Goal: Task Accomplishment & Management: Complete application form

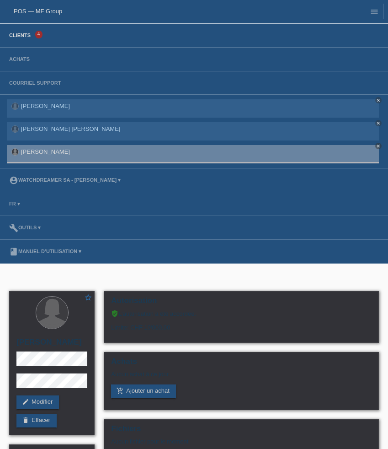
click at [27, 34] on link "Clients" at bounding box center [20, 34] width 31 height 5
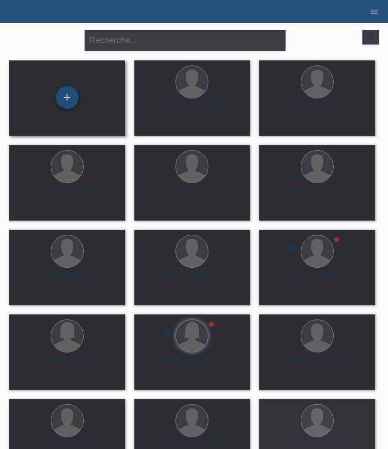
click at [66, 99] on div "+" at bounding box center [67, 97] width 23 height 23
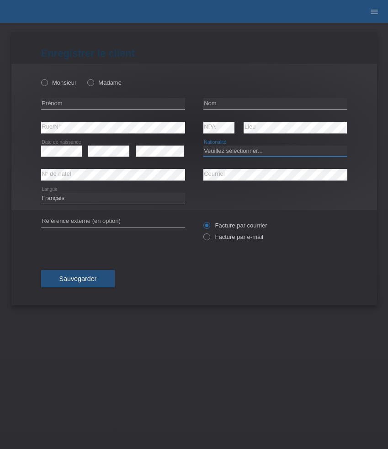
click at [241, 151] on select "Veuillez sélectionner... [GEOGRAPHIC_DATA] [GEOGRAPHIC_DATA] [GEOGRAPHIC_DATA] …" at bounding box center [276, 150] width 144 height 11
select select "XK"
click at [204, 145] on select "Veuillez sélectionner... [GEOGRAPHIC_DATA] [GEOGRAPHIC_DATA] [GEOGRAPHIC_DATA] …" at bounding box center [276, 150] width 144 height 11
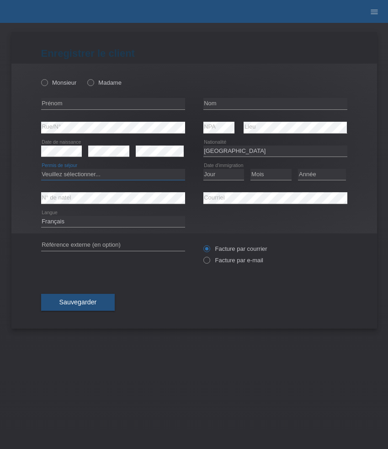
click at [126, 177] on select "Veuillez sélectionner... C B B - Statut de réfugié Autre" at bounding box center [113, 174] width 144 height 11
select select "B"
click at [41, 169] on select "Veuillez sélectionner... C B B - Statut de réfugié Autre" at bounding box center [113, 174] width 144 height 11
click at [226, 174] on select "Jour 01 02 03 04 05 06 07 08 09 10 11" at bounding box center [224, 174] width 41 height 11
select select "06"
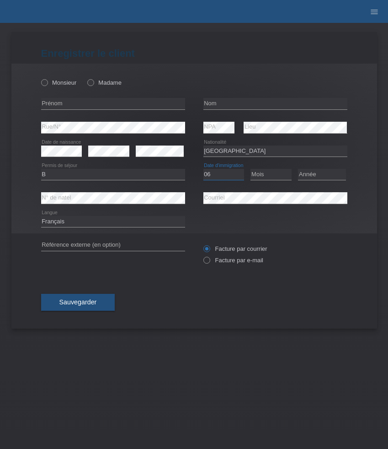
click at [204, 169] on select "Jour 01 02 03 04 05 06 07 08 09 10 11" at bounding box center [224, 174] width 41 height 11
click at [269, 178] on select "Mois 01 02 03 04 05 06 07 08 09 10 11" at bounding box center [271, 174] width 41 height 11
select select "01"
click at [251, 169] on select "Mois 01 02 03 04 05 06 07 08 09 10 11" at bounding box center [271, 174] width 41 height 11
click at [316, 175] on select "Année 2025 2024 2023 2022 2021 2020 2019 2018 2017 2016 2015 2014 2013 2012 201…" at bounding box center [322, 174] width 48 height 11
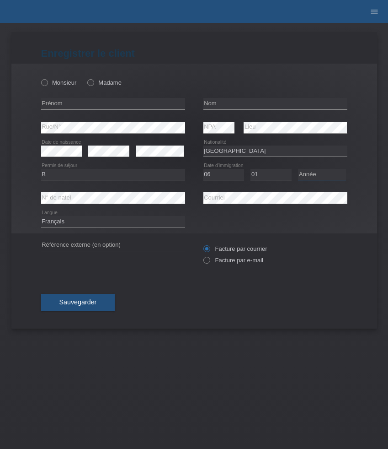
select select "2014"
click at [298, 169] on select "Année 2025 2024 2023 2022 2021 2020 2019 2018 2017 2016 2015 2014 2013 2012 201…" at bounding box center [322, 174] width 48 height 11
click at [56, 82] on label "Monsieur" at bounding box center [59, 82] width 36 height 7
click at [47, 82] on input "Monsieur" at bounding box center [44, 82] width 6 height 6
radio input "true"
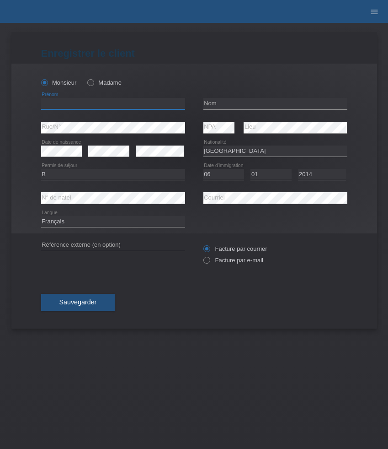
click at [99, 106] on input "text" at bounding box center [113, 103] width 144 height 11
paste input "Mensur"
type input "Mensur"
click at [222, 107] on input "text" at bounding box center [276, 103] width 144 height 11
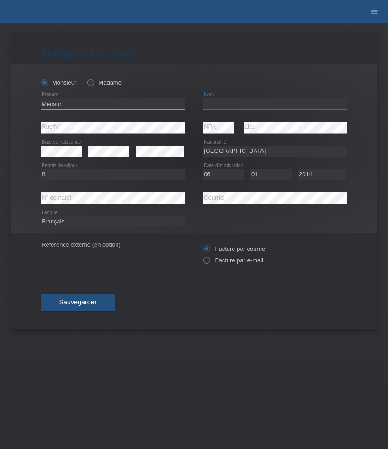
click at [222, 107] on input "text" at bounding box center [276, 103] width 144 height 11
paste input "Hyseni"
type input "Hyseni"
click at [242, 260] on label "Facture par e-mail" at bounding box center [234, 260] width 60 height 7
click at [210, 260] on input "Facture par e-mail" at bounding box center [207, 262] width 6 height 11
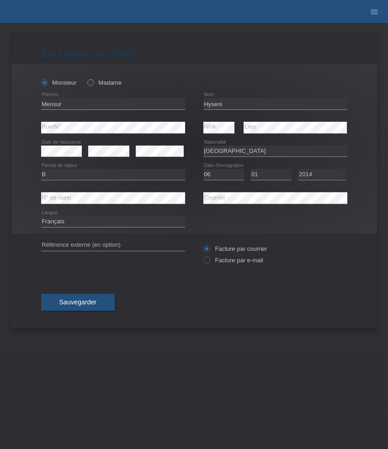
radio input "true"
click at [96, 303] on span "Sauvegarder" at bounding box center [78, 301] width 38 height 7
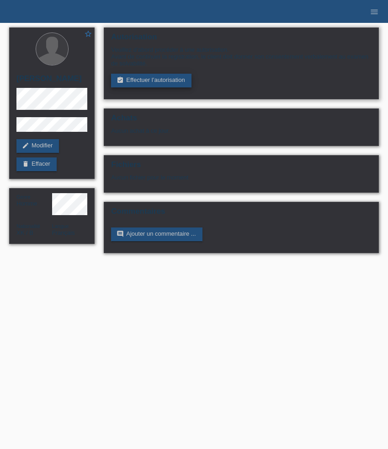
click at [137, 84] on link "assignment_turned_in Effectuer l’autorisation" at bounding box center [151, 81] width 80 height 14
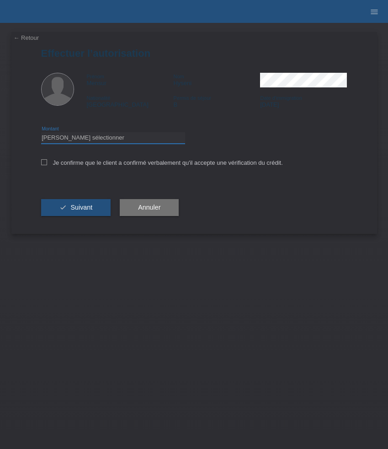
click at [141, 139] on select "Veuillez sélectionner CHF 1.00 - CHF 499.00 CHF 500.00 - CHF 1'999.00 CHF 2'000…" at bounding box center [113, 137] width 144 height 11
select select "3"
click at [41, 134] on select "Veuillez sélectionner CHF 1.00 - CHF 499.00 CHF 500.00 - CHF 1'999.00 CHF 2'000…" at bounding box center [113, 137] width 144 height 11
click at [117, 162] on label "Je confirme que le client a confirmé verbalement qu'il accepte une vérification…" at bounding box center [162, 162] width 242 height 7
click at [47, 162] on input "Je confirme que le client a confirmé verbalement qu'il accepte une vérification…" at bounding box center [44, 162] width 6 height 6
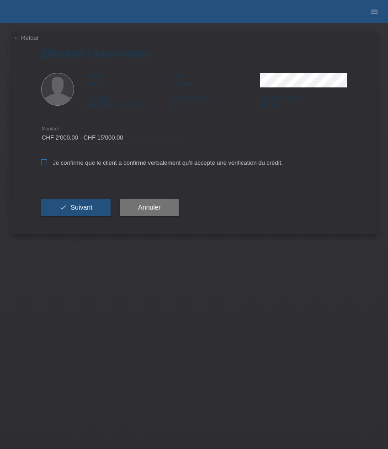
checkbox input "true"
click at [83, 208] on span "Suivant" at bounding box center [81, 207] width 22 height 7
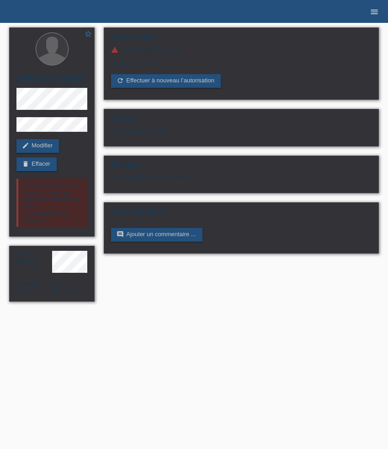
click at [372, 14] on icon "menu" at bounding box center [374, 11] width 9 height 9
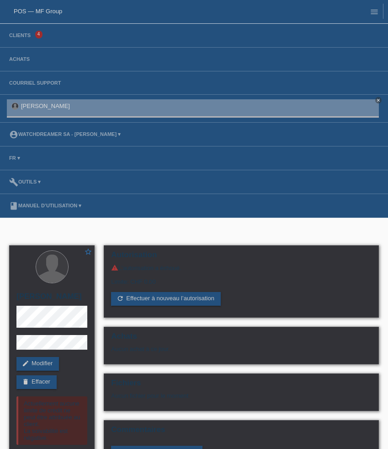
click at [20, 39] on li "Clients 4" at bounding box center [194, 36] width 388 height 24
click at [22, 37] on link "Clients" at bounding box center [20, 34] width 31 height 5
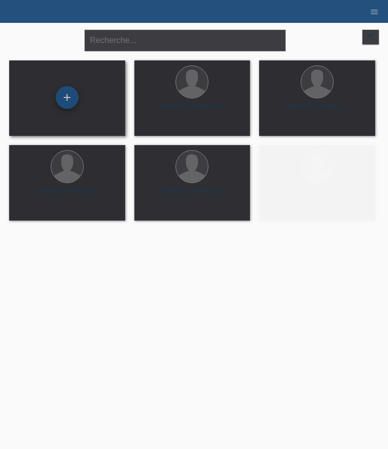
click at [64, 98] on div "+" at bounding box center [67, 97] width 23 height 23
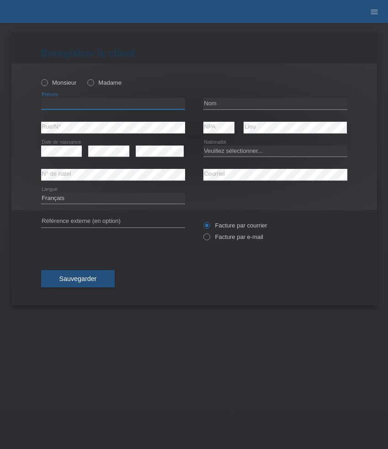
click at [74, 103] on input "text" at bounding box center [113, 103] width 144 height 11
paste input "Amra"
type input "Amra"
click at [97, 84] on label "Madame" at bounding box center [104, 82] width 34 height 7
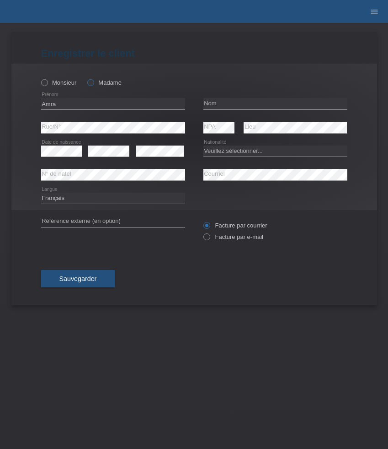
click at [93, 84] on input "Madame" at bounding box center [90, 82] width 6 height 6
radio input "true"
click at [220, 102] on input "text" at bounding box center [276, 103] width 144 height 11
paste input "Muharemovic"
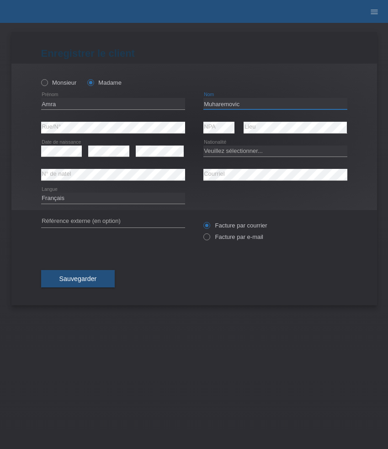
type input "Muharemovic"
click at [230, 154] on select "Veuillez sélectionner... [GEOGRAPHIC_DATA] [GEOGRAPHIC_DATA] [GEOGRAPHIC_DATA] …" at bounding box center [276, 150] width 144 height 11
select select "CH"
click at [204, 145] on select "Veuillez sélectionner... [GEOGRAPHIC_DATA] [GEOGRAPHIC_DATA] [GEOGRAPHIC_DATA] …" at bounding box center [276, 150] width 144 height 11
click at [222, 240] on label "Facture par e-mail" at bounding box center [234, 236] width 60 height 7
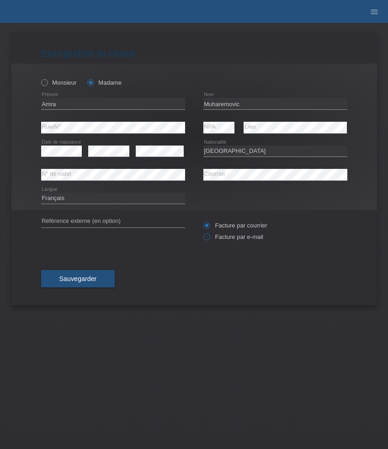
click at [210, 240] on input "Facture par e-mail" at bounding box center [207, 238] width 6 height 11
radio input "true"
click at [98, 277] on button "Sauvegarder" at bounding box center [78, 278] width 74 height 17
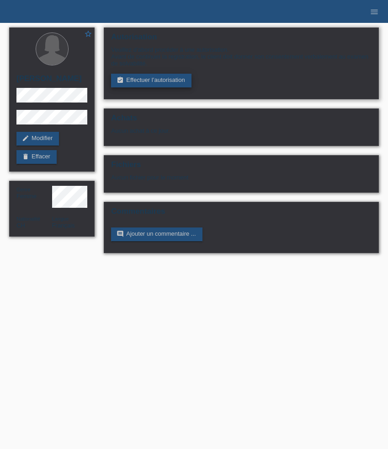
click at [151, 82] on link "assignment_turned_in Effectuer l’autorisation" at bounding box center [151, 81] width 80 height 14
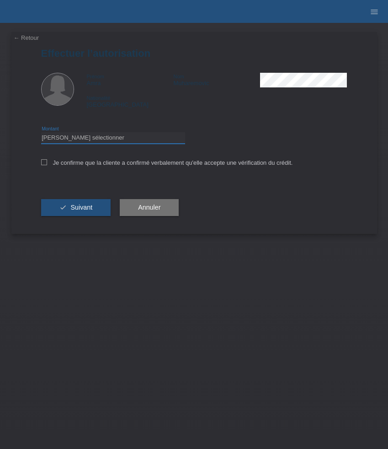
click at [158, 137] on select "Veuillez sélectionner CHF 1.00 - CHF 499.00 CHF 500.00 - CHF 1'999.00 CHF 2'000…" at bounding box center [113, 137] width 144 height 11
select select "3"
click at [41, 134] on select "Veuillez sélectionner CHF 1.00 - CHF 499.00 CHF 500.00 - CHF 1'999.00 CHF 2'000…" at bounding box center [113, 137] width 144 height 11
click at [127, 165] on label "Je confirme que la cliente a confirmé verbalement qu'elle accepte une vérificat…" at bounding box center [167, 162] width 252 height 7
click at [47, 165] on input "Je confirme que la cliente a confirmé verbalement qu'elle accepte une vérificat…" at bounding box center [44, 162] width 6 height 6
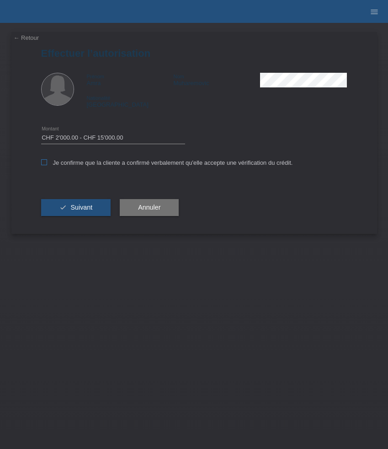
checkbox input "true"
click at [84, 208] on span "Suivant" at bounding box center [81, 207] width 22 height 7
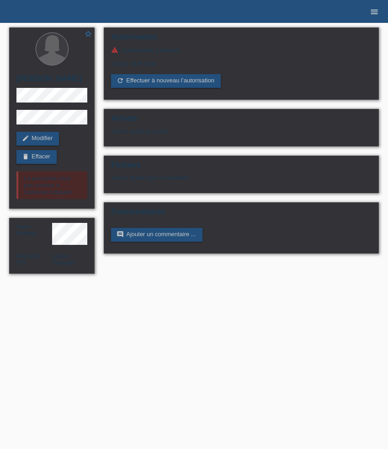
click at [373, 14] on icon "menu" at bounding box center [374, 11] width 9 height 9
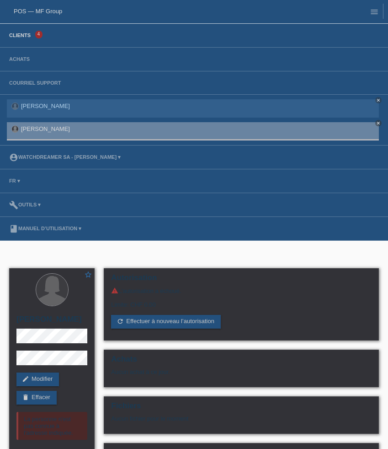
click at [25, 38] on link "Clients" at bounding box center [20, 34] width 31 height 5
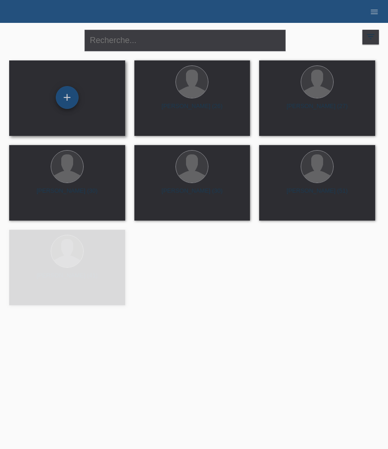
click at [67, 103] on div "+" at bounding box center [67, 97] width 23 height 23
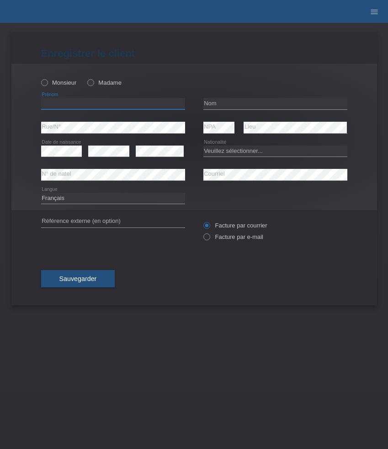
click at [70, 104] on input "text" at bounding box center [113, 103] width 144 height 11
paste input "Nemanja"
type input "Nemanja"
click at [70, 83] on label "Monsieur" at bounding box center [59, 82] width 36 height 7
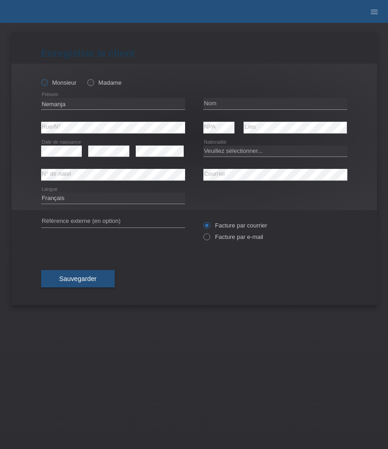
click at [47, 83] on input "Monsieur" at bounding box center [44, 82] width 6 height 6
radio input "true"
click at [242, 98] on div "error Nom" at bounding box center [276, 104] width 144 height 24
click at [223, 102] on input "text" at bounding box center [276, 103] width 144 height 11
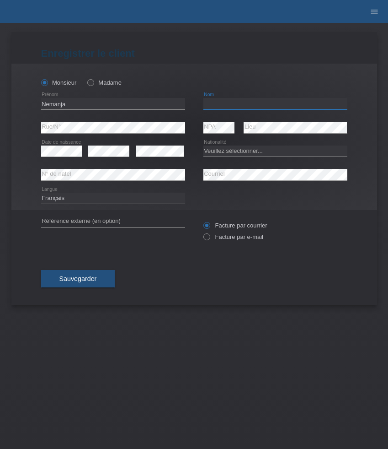
paste input "Vilotic"
type input "Vilotic"
click at [98, 133] on icon at bounding box center [113, 133] width 144 height 0
click at [237, 150] on select "Veuillez sélectionner... Suisse Allemagne Autriche Liechtenstein ------------ A…" at bounding box center [276, 150] width 144 height 11
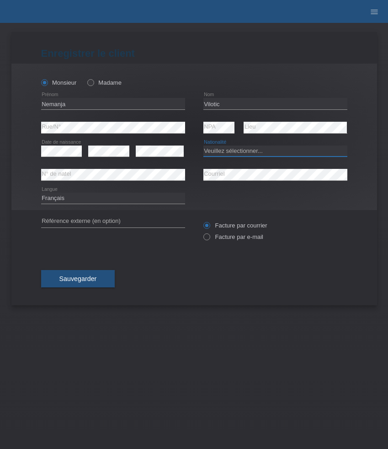
select select "CH"
click at [204, 145] on select "Veuillez sélectionner... Suisse Allemagne Autriche Liechtenstein ------------ A…" at bounding box center [276, 150] width 144 height 11
click at [229, 240] on label "Facture par e-mail" at bounding box center [234, 236] width 60 height 7
click at [210, 241] on input "Facture par e-mail" at bounding box center [207, 238] width 6 height 11
radio input "true"
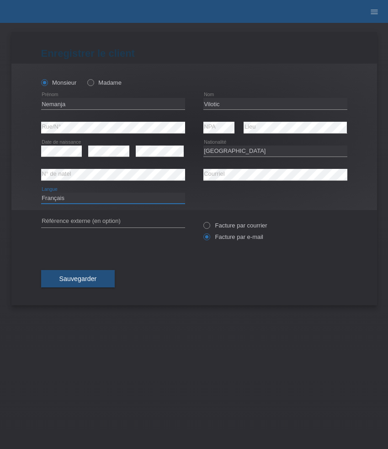
click at [84, 198] on select "Deutsch Français Italiano English" at bounding box center [113, 198] width 144 height 11
select select "de"
click at [41, 193] on select "Deutsch Français Italiano English" at bounding box center [113, 198] width 144 height 11
click at [83, 277] on span "Sauvegarder" at bounding box center [78, 278] width 38 height 7
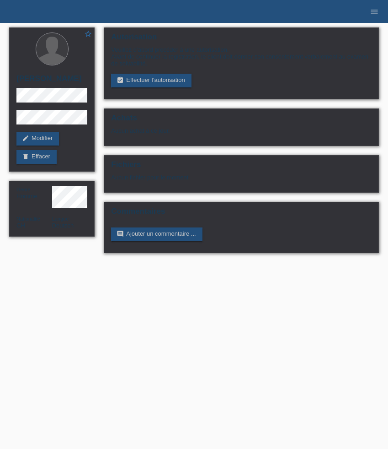
click at [150, 84] on link "assignment_turned_in Effectuer l’autorisation" at bounding box center [151, 81] width 80 height 14
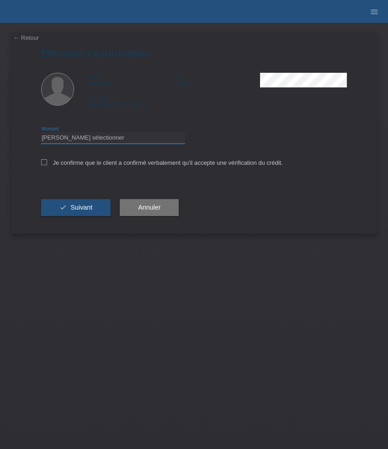
click at [133, 139] on select "Veuillez sélectionner CHF 1.00 - CHF 499.00 CHF 500.00 - CHF 1'999.00 CHF 2'000…" at bounding box center [113, 137] width 144 height 11
select select "3"
click at [41, 134] on select "Veuillez sélectionner CHF 1.00 - CHF 499.00 CHF 500.00 - CHF 1'999.00 CHF 2'000…" at bounding box center [113, 137] width 144 height 11
click at [125, 165] on label "Je confirme que le client a confirmé verbalement qu'il accepte une vérification…" at bounding box center [162, 162] width 242 height 7
click at [47, 165] on input "Je confirme que le client a confirmé verbalement qu'il accepte une vérification…" at bounding box center [44, 162] width 6 height 6
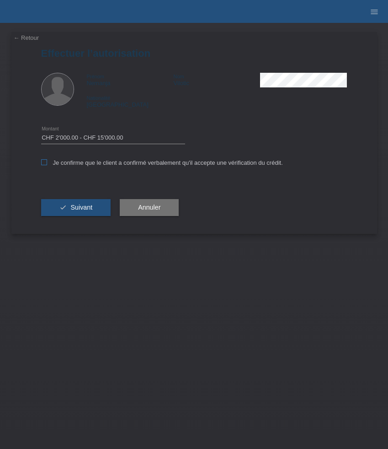
checkbox input "true"
click at [96, 203] on button "check Suivant" at bounding box center [76, 207] width 70 height 17
